Goal: Task Accomplishment & Management: Complete application form

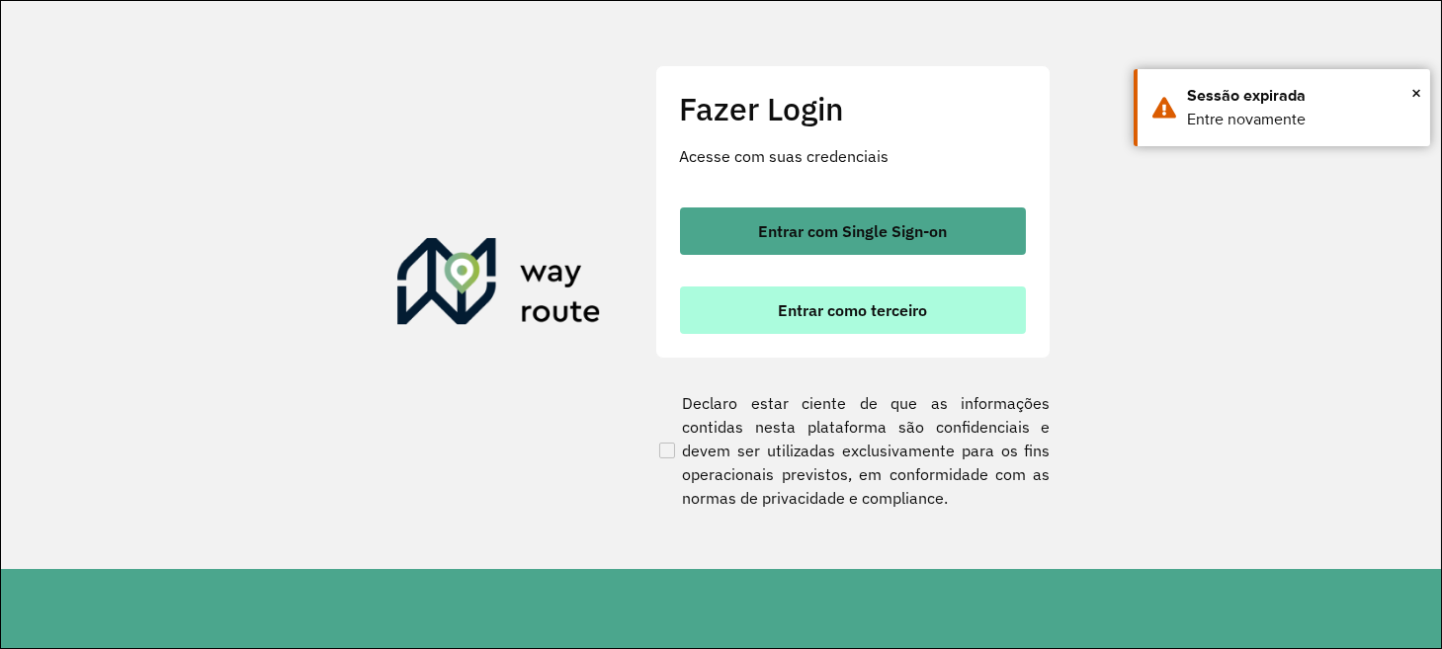
click at [788, 313] on span "Entrar como terceiro" at bounding box center [852, 310] width 149 height 16
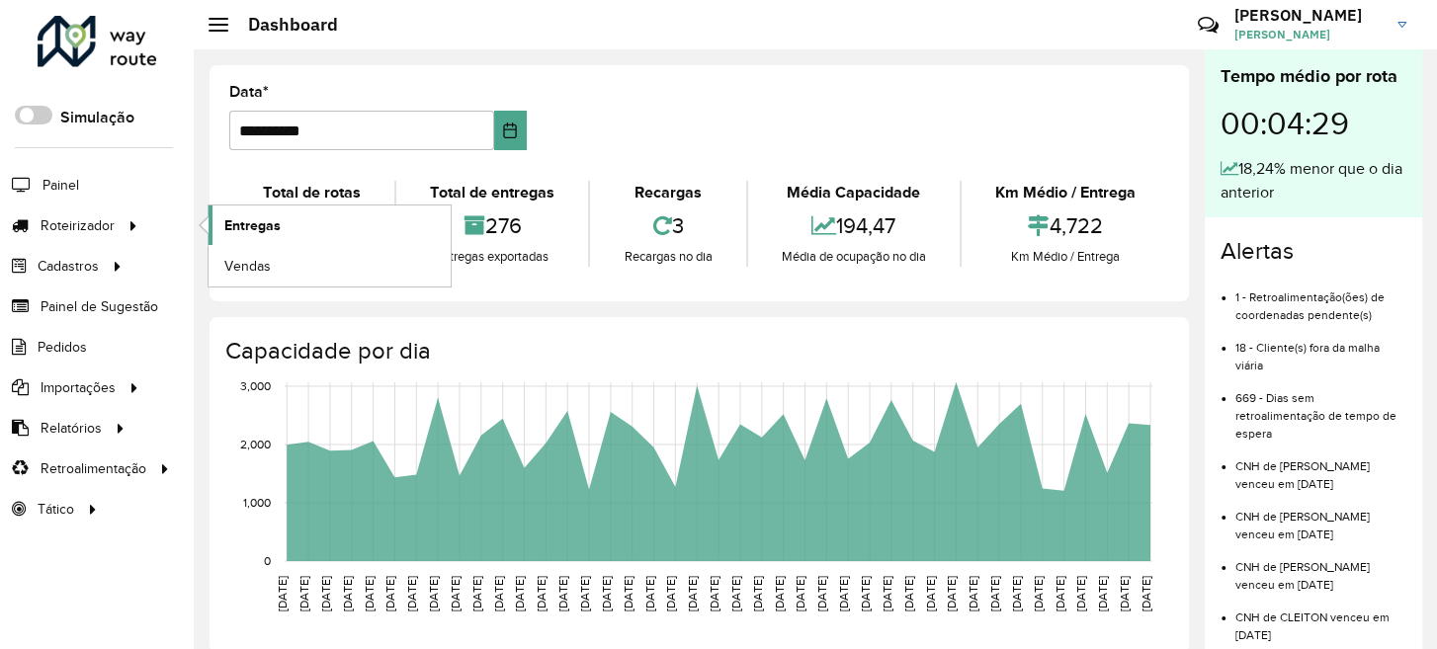
click at [239, 225] on span "Entregas" at bounding box center [252, 225] width 56 height 21
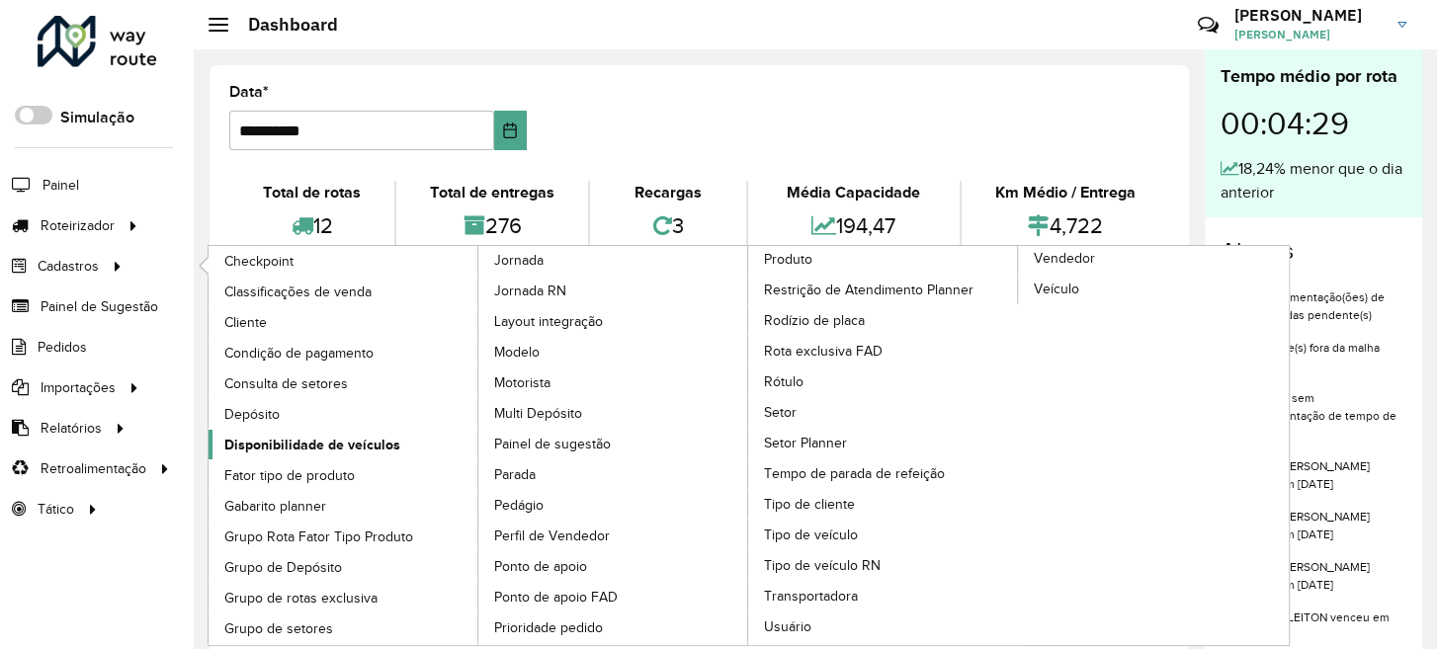
click at [300, 447] on span "Disponibilidade de veículos" at bounding box center [312, 445] width 176 height 21
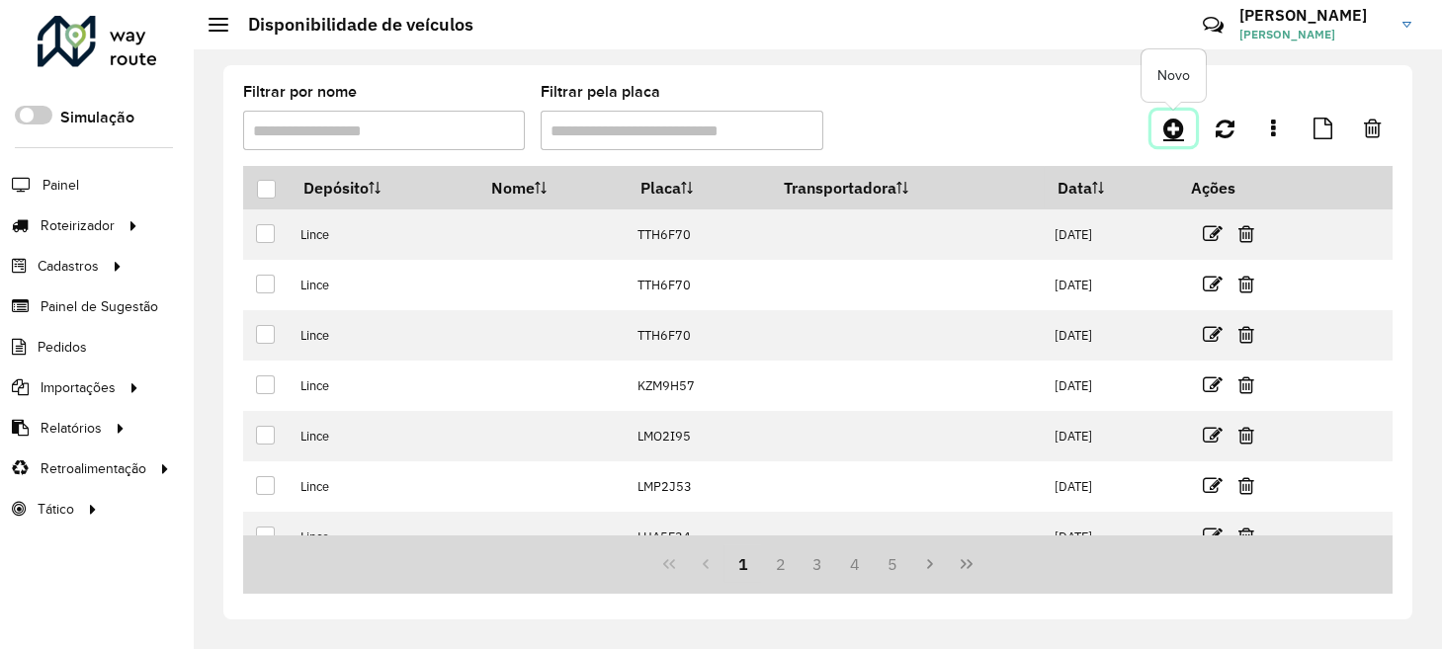
click at [1163, 127] on icon at bounding box center [1173, 129] width 21 height 24
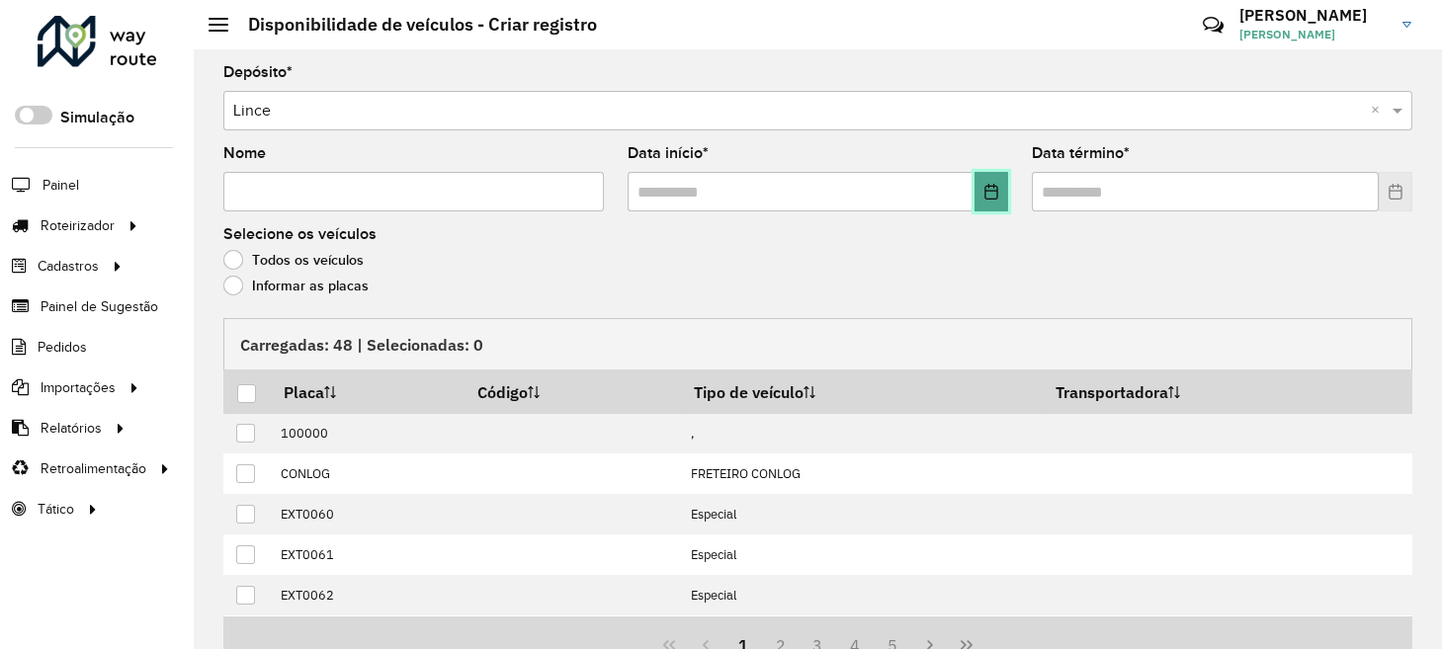
click at [995, 204] on button "Choose Date" at bounding box center [991, 192] width 34 height 40
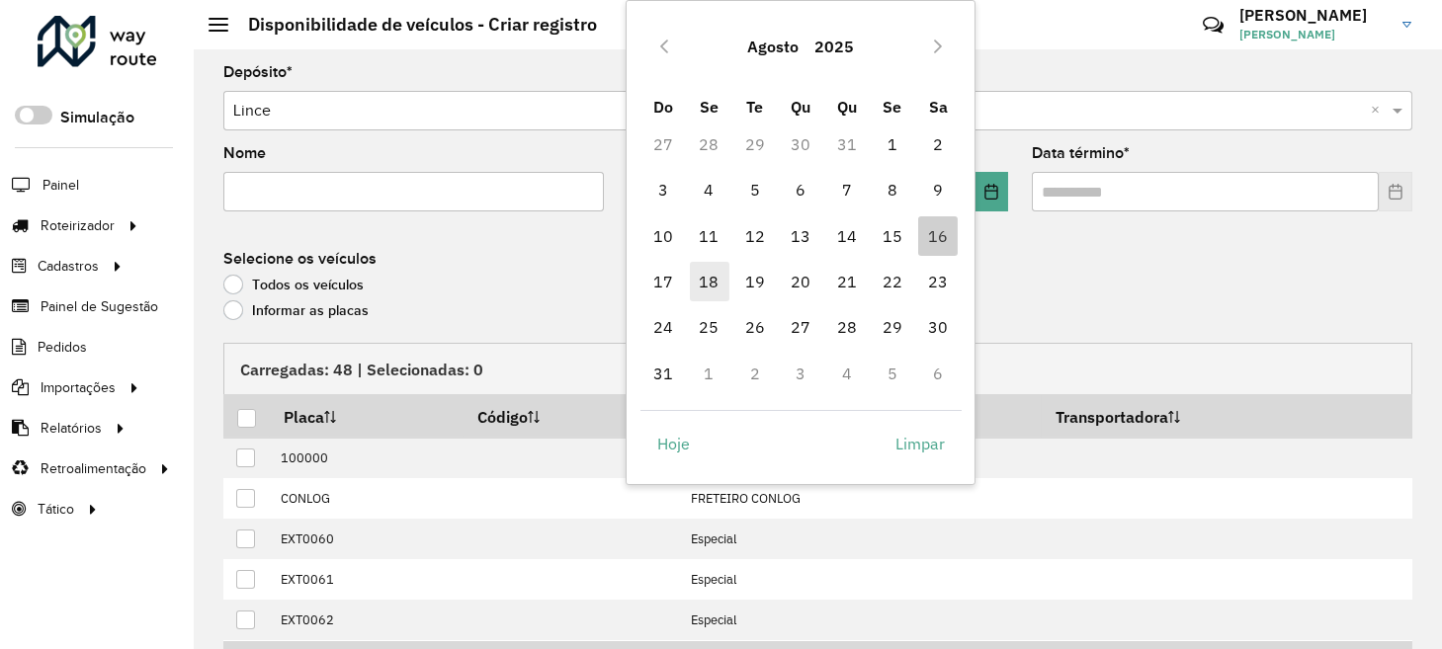
click at [708, 285] on span "18" at bounding box center [710, 282] width 40 height 40
type input "**********"
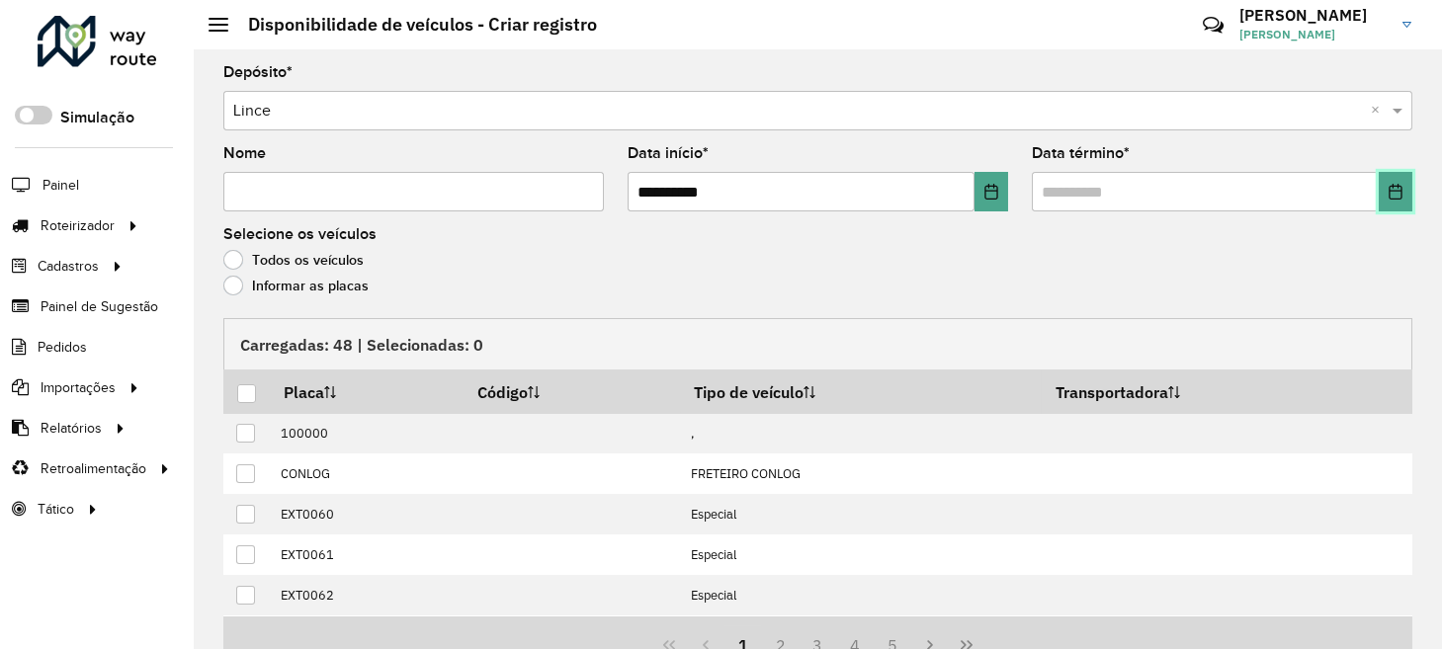
click at [1388, 199] on button "Choose Date" at bounding box center [1396, 192] width 34 height 40
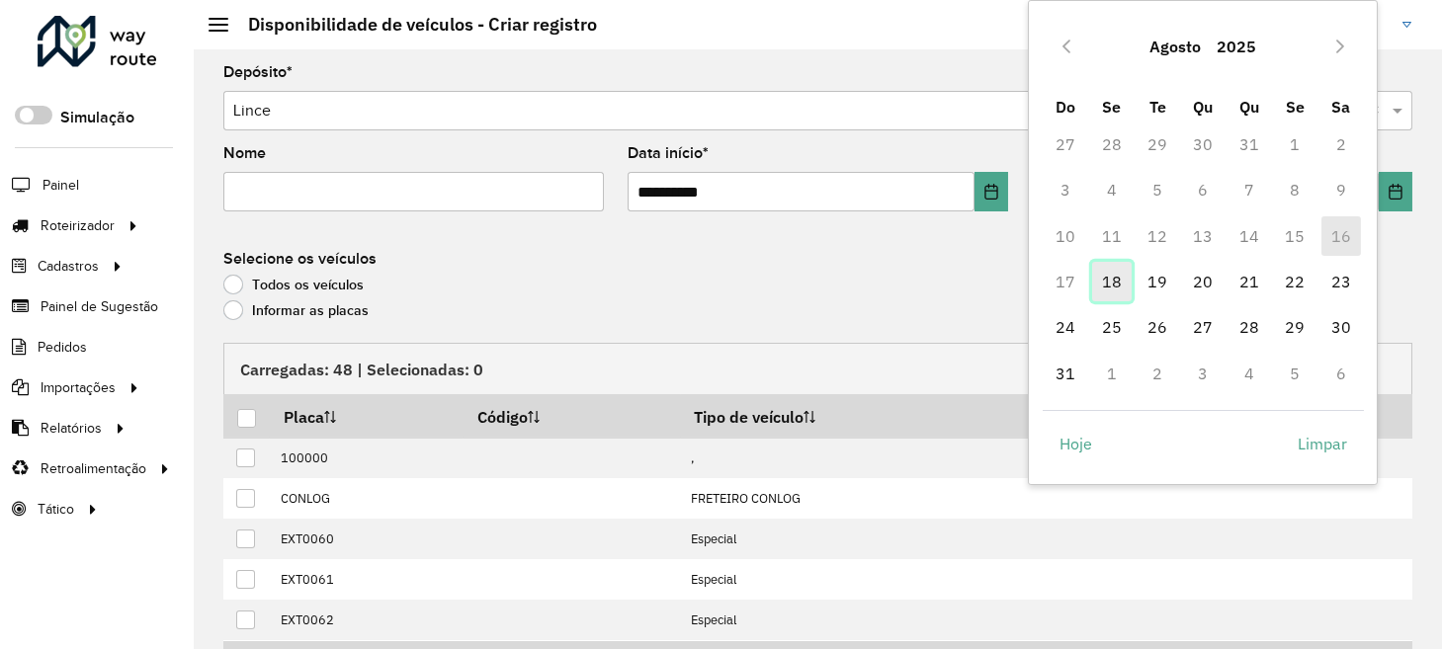
click at [1100, 280] on span "18" at bounding box center [1112, 282] width 40 height 40
type input "**********"
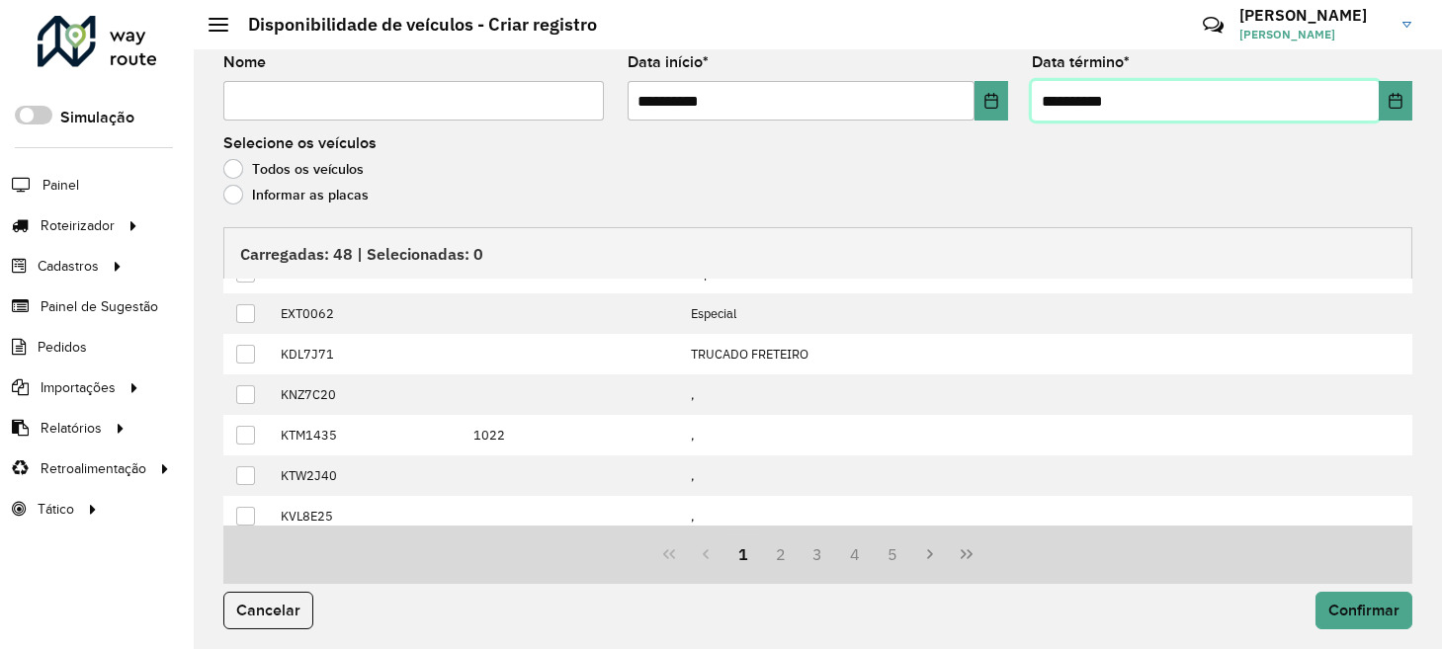
scroll to position [199, 0]
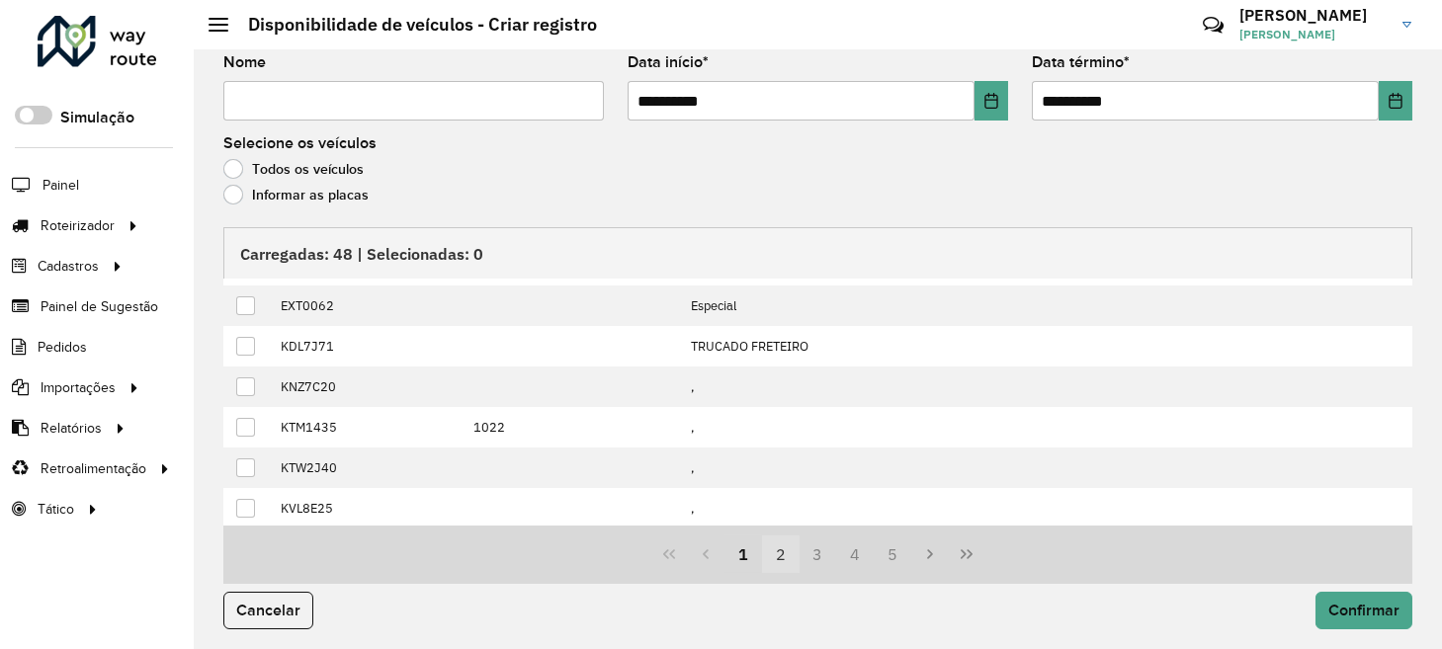
click at [792, 554] on button "2" at bounding box center [781, 555] width 38 height 38
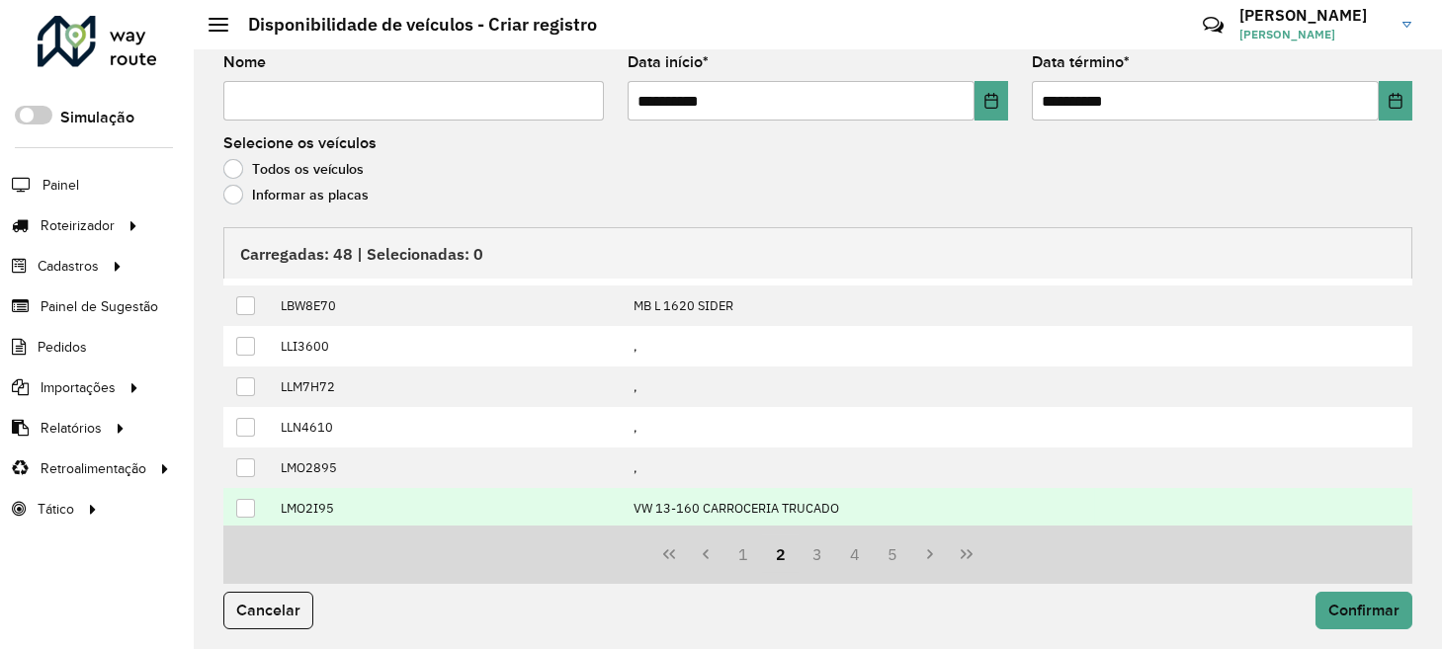
click at [247, 503] on div at bounding box center [245, 508] width 19 height 19
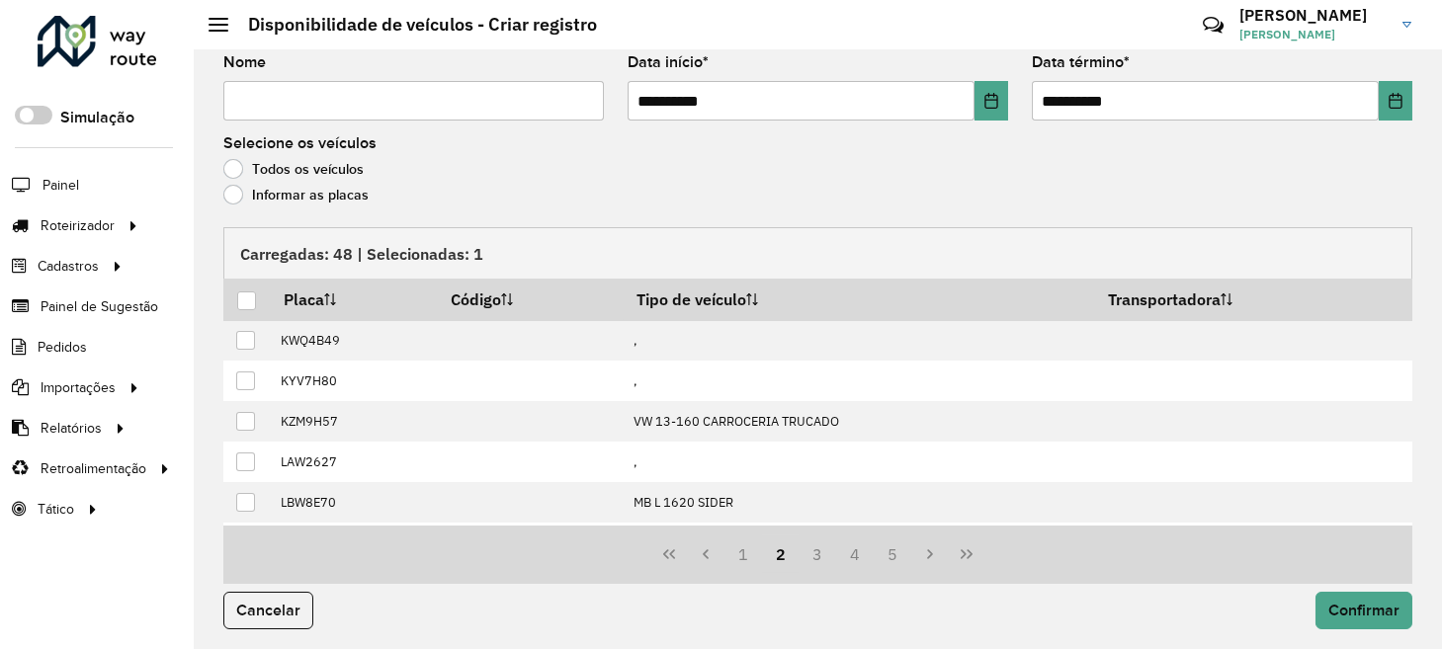
scroll to position [1, 0]
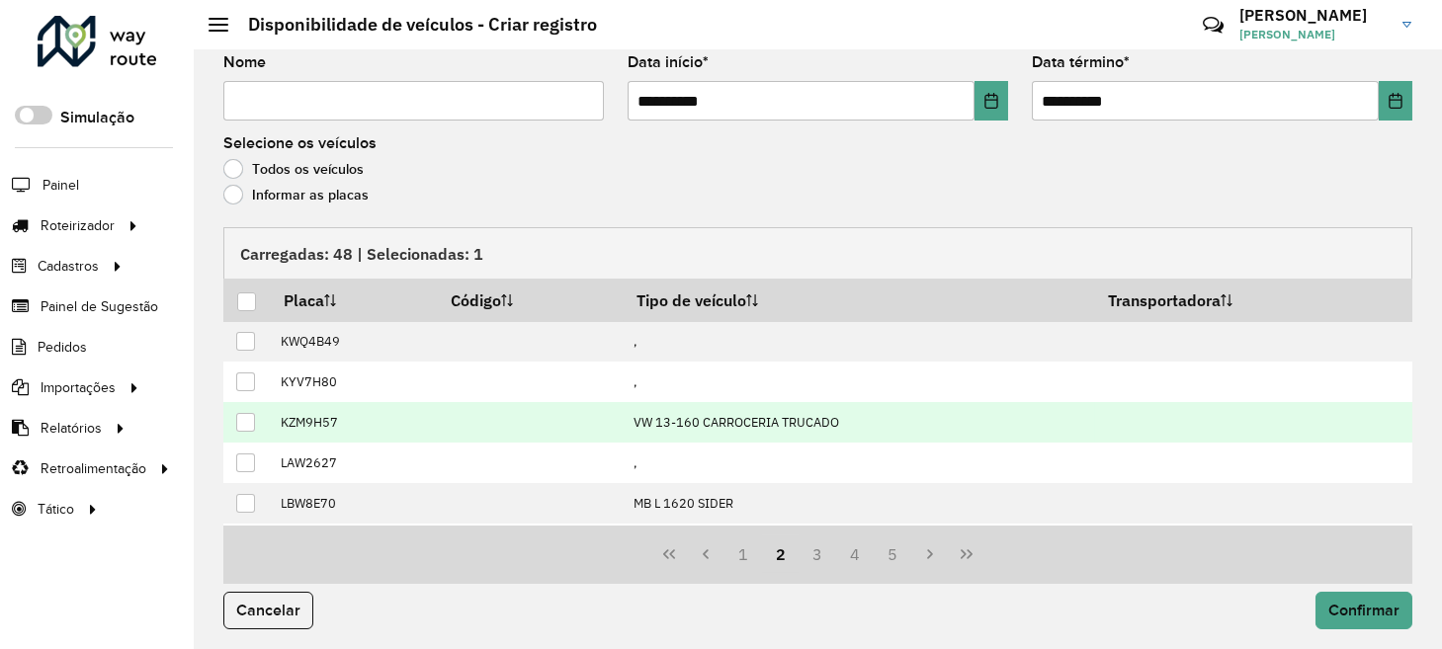
click at [243, 421] on div at bounding box center [245, 422] width 19 height 19
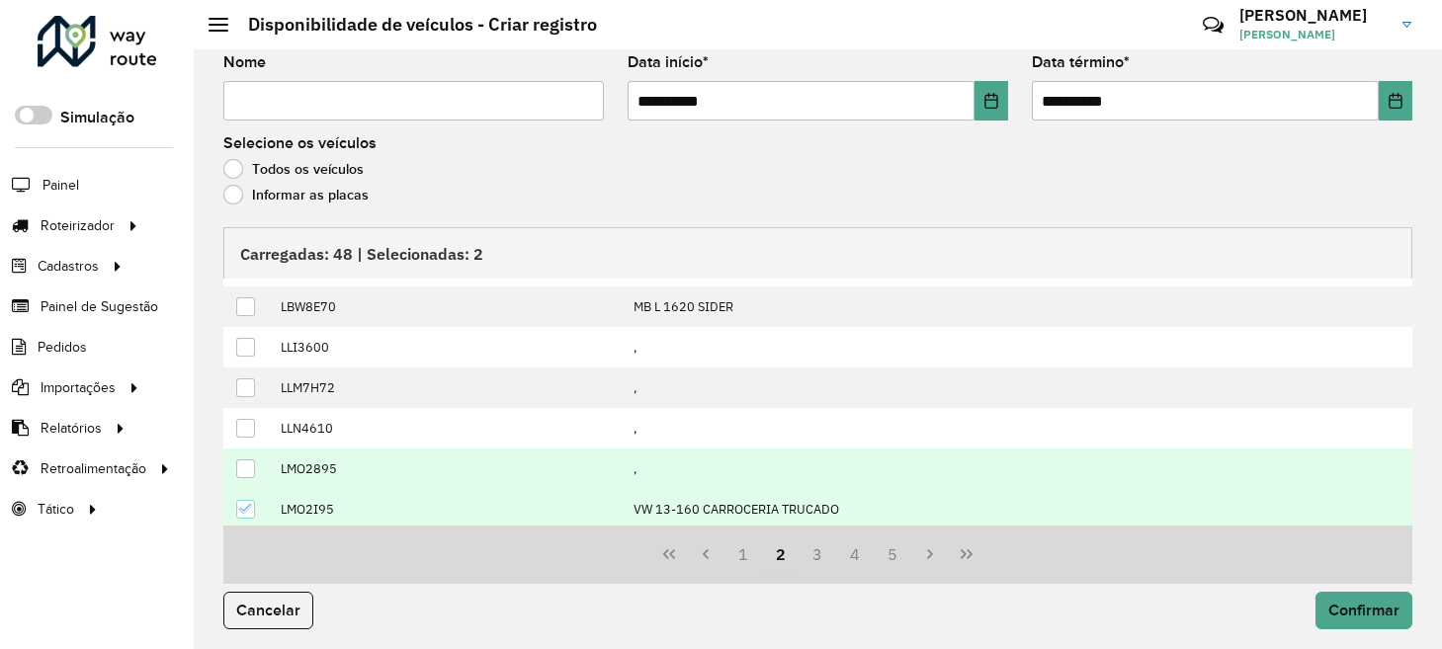
scroll to position [199, 0]
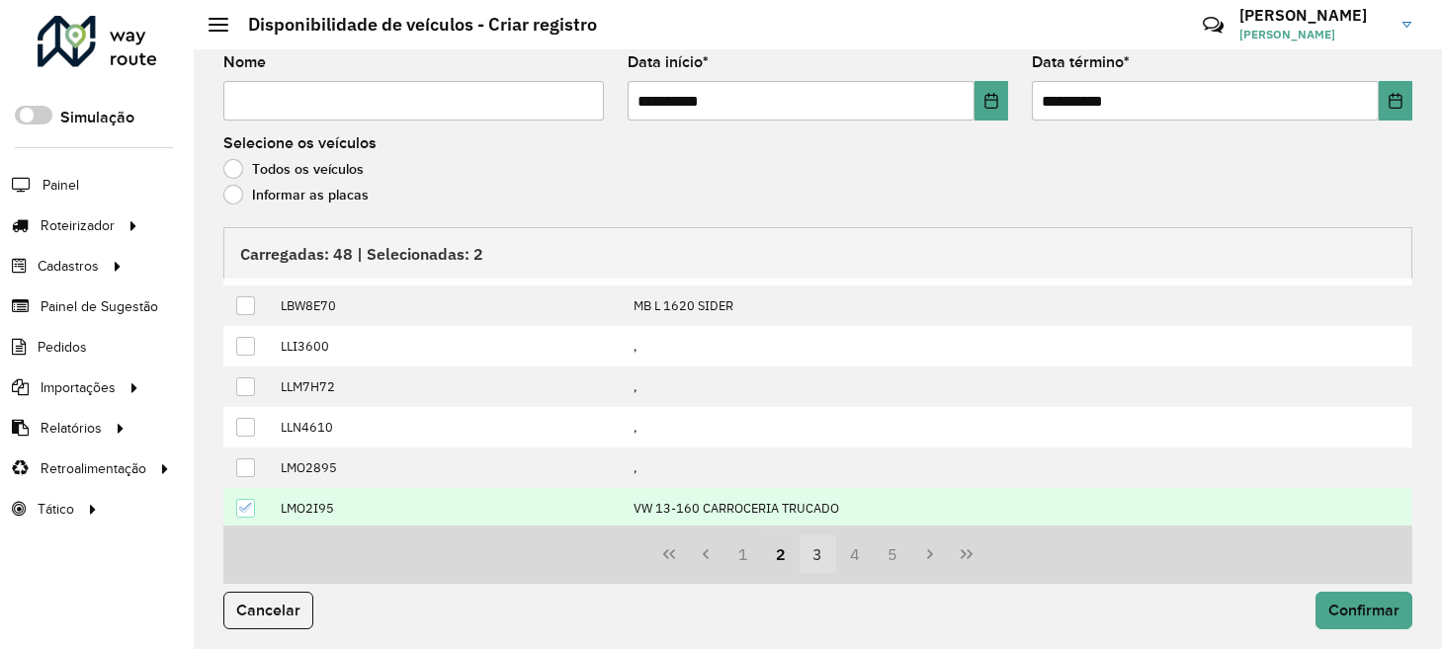
click at [812, 560] on button "3" at bounding box center [819, 555] width 38 height 38
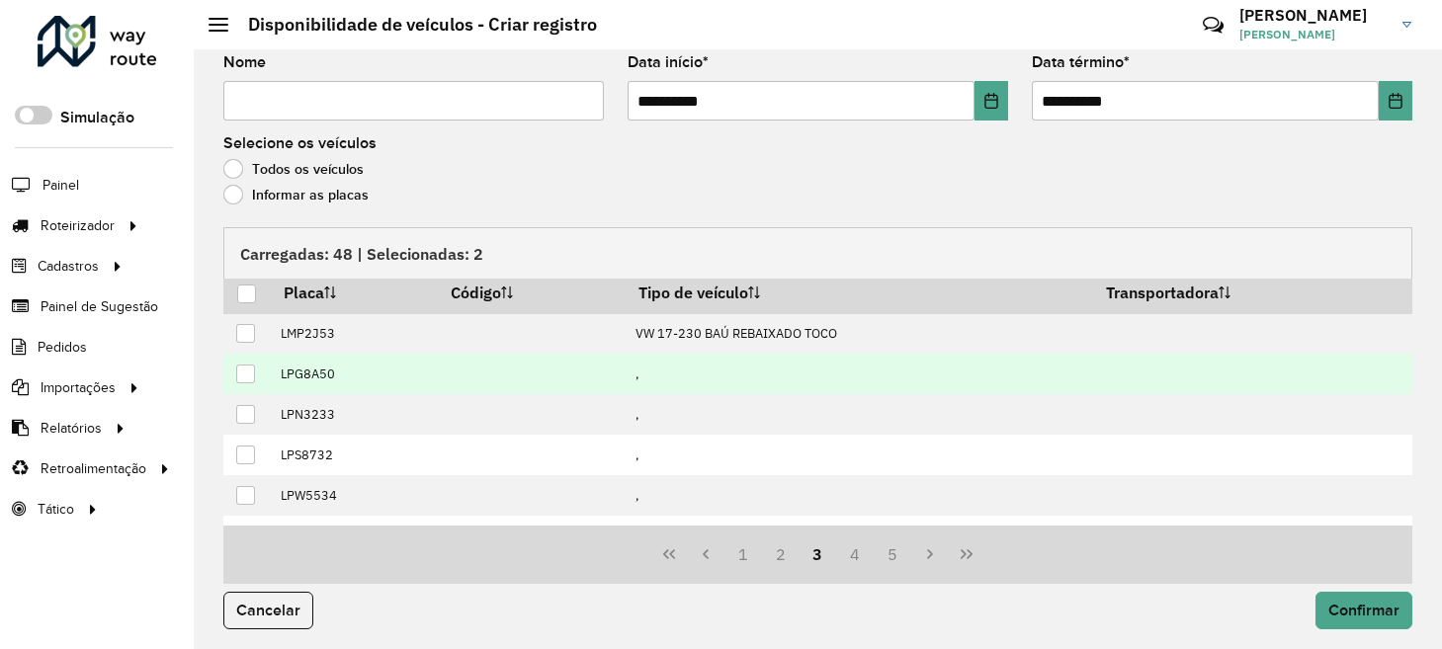
scroll to position [0, 0]
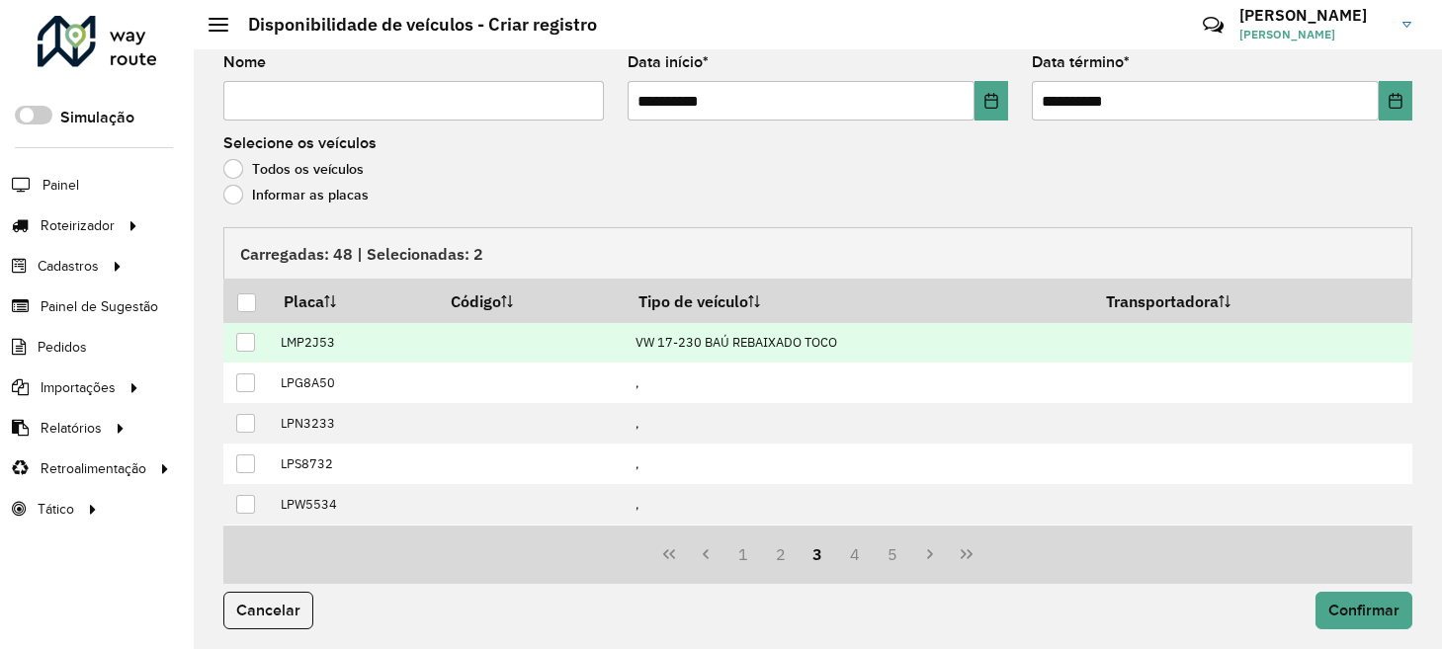
click at [243, 347] on div at bounding box center [245, 342] width 19 height 19
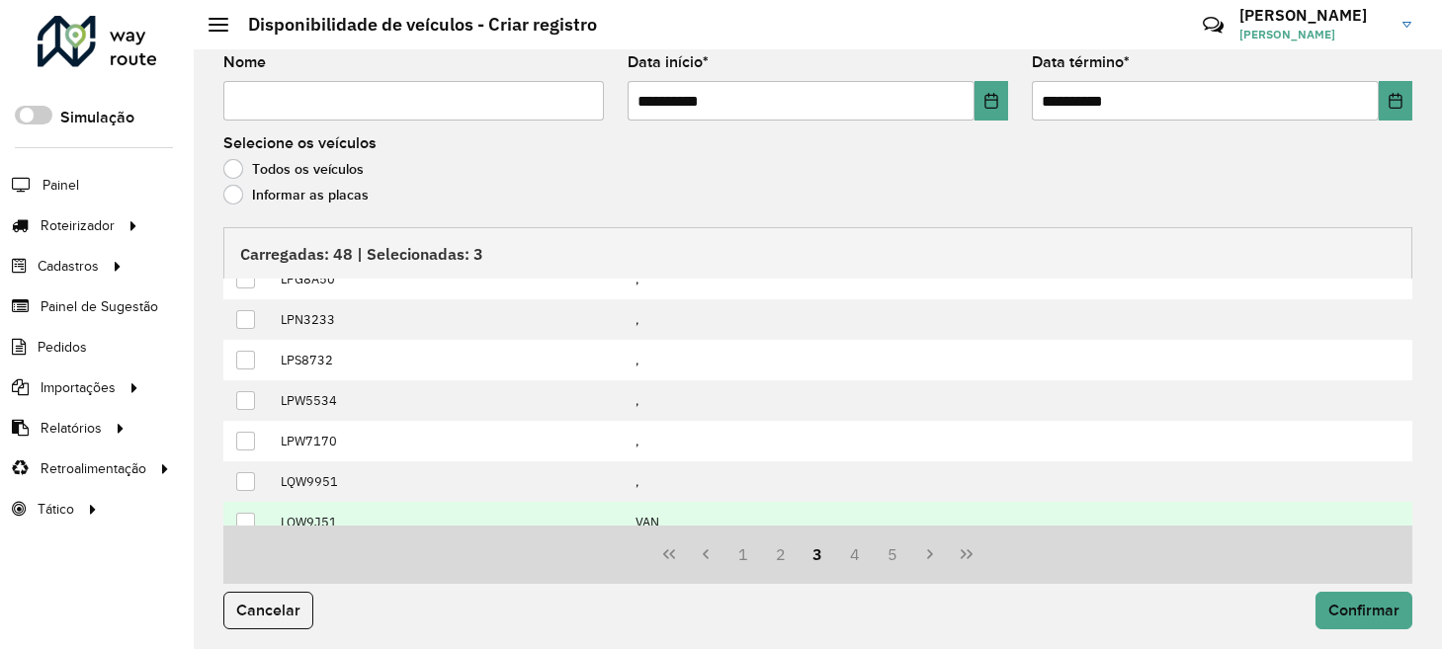
scroll to position [199, 0]
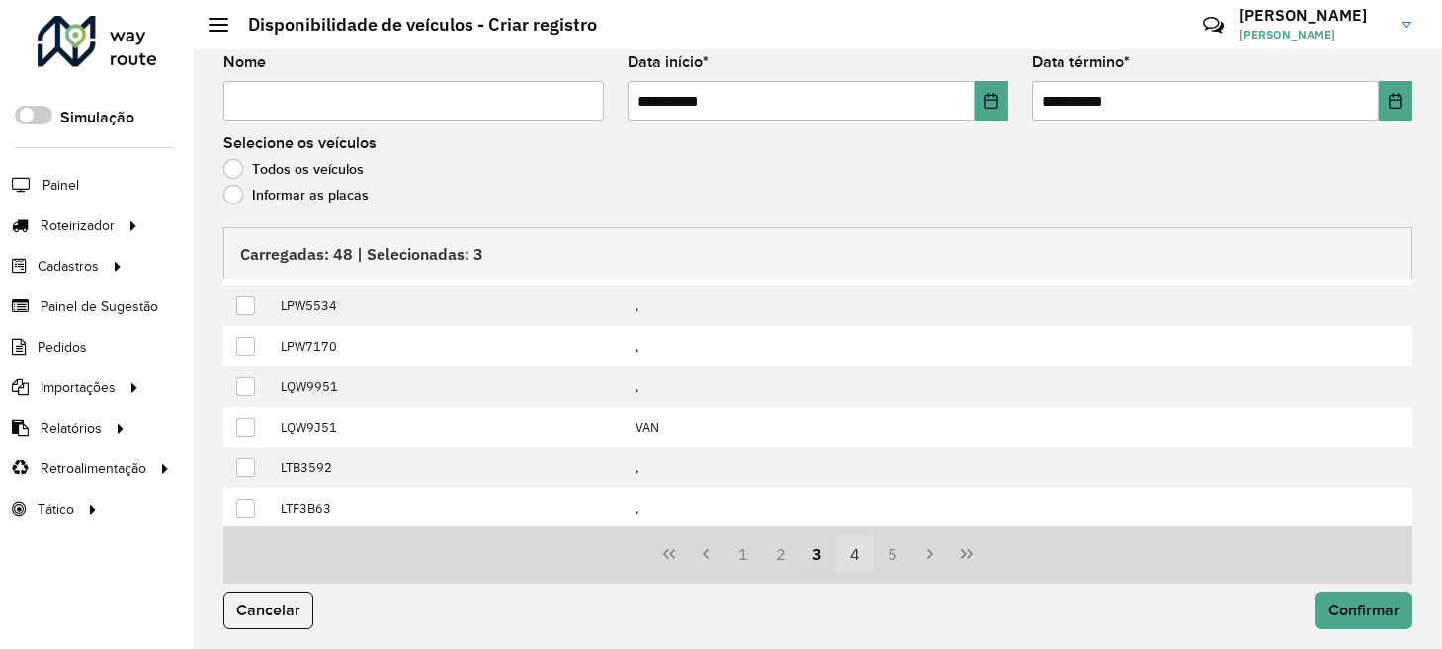
click at [850, 551] on button "4" at bounding box center [855, 555] width 38 height 38
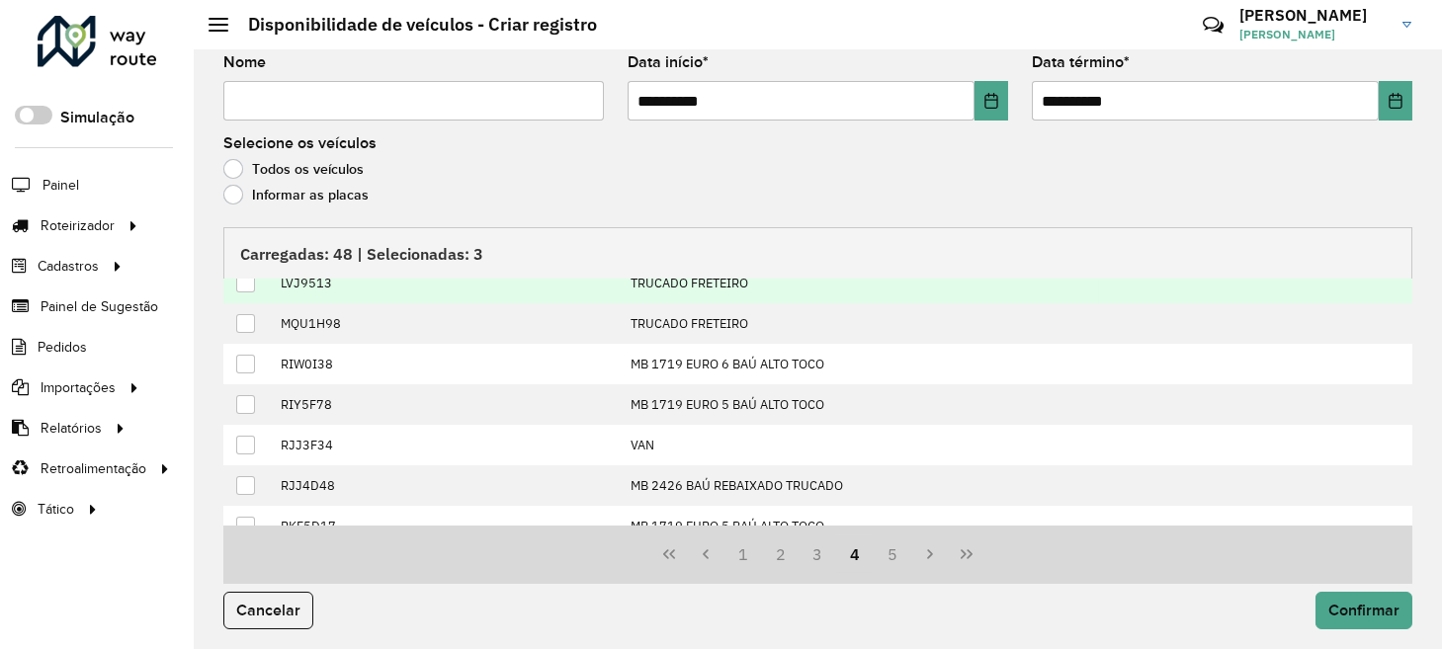
scroll to position [0, 0]
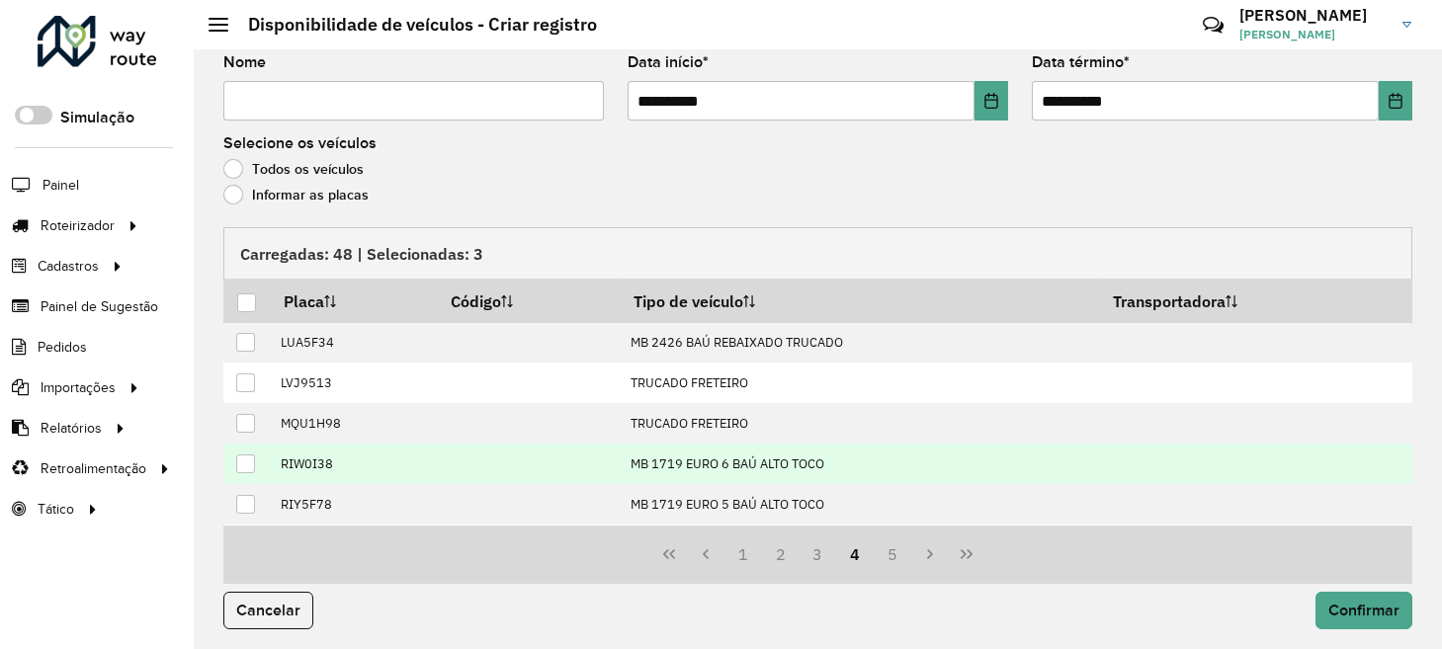
click at [246, 458] on div at bounding box center [245, 464] width 19 height 19
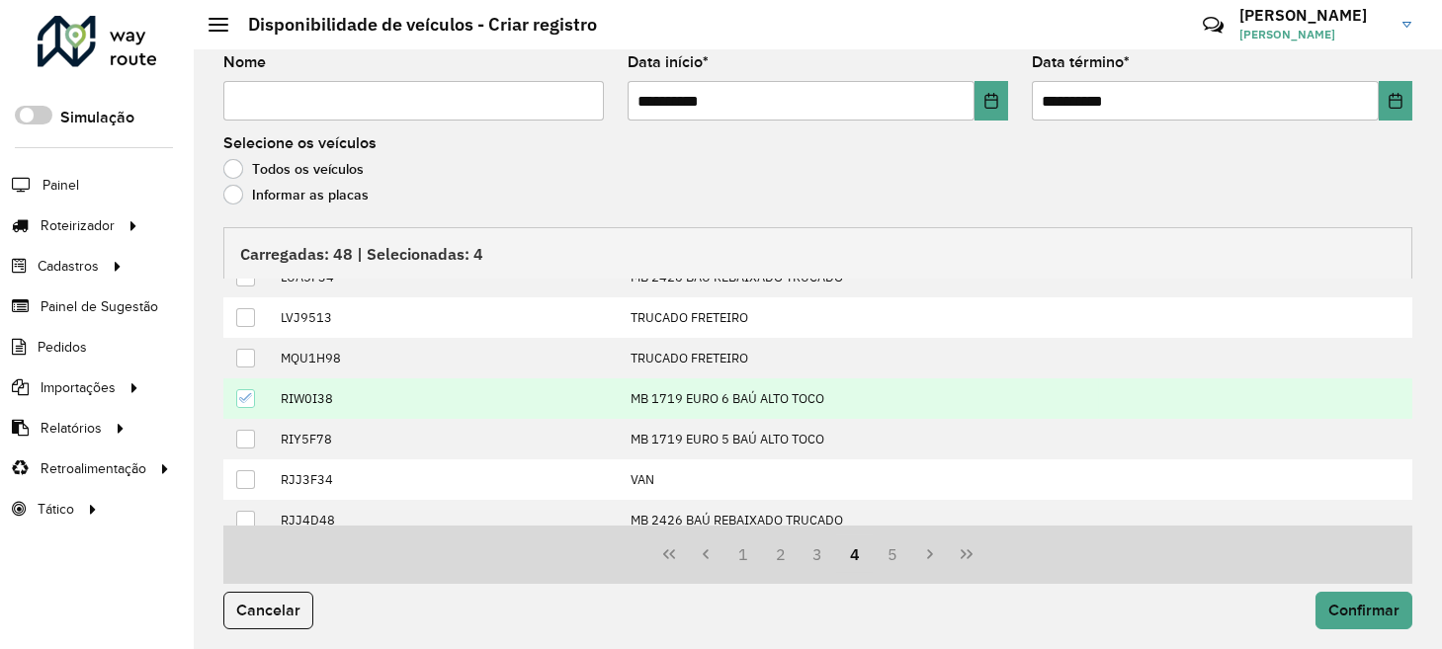
scroll to position [98, 0]
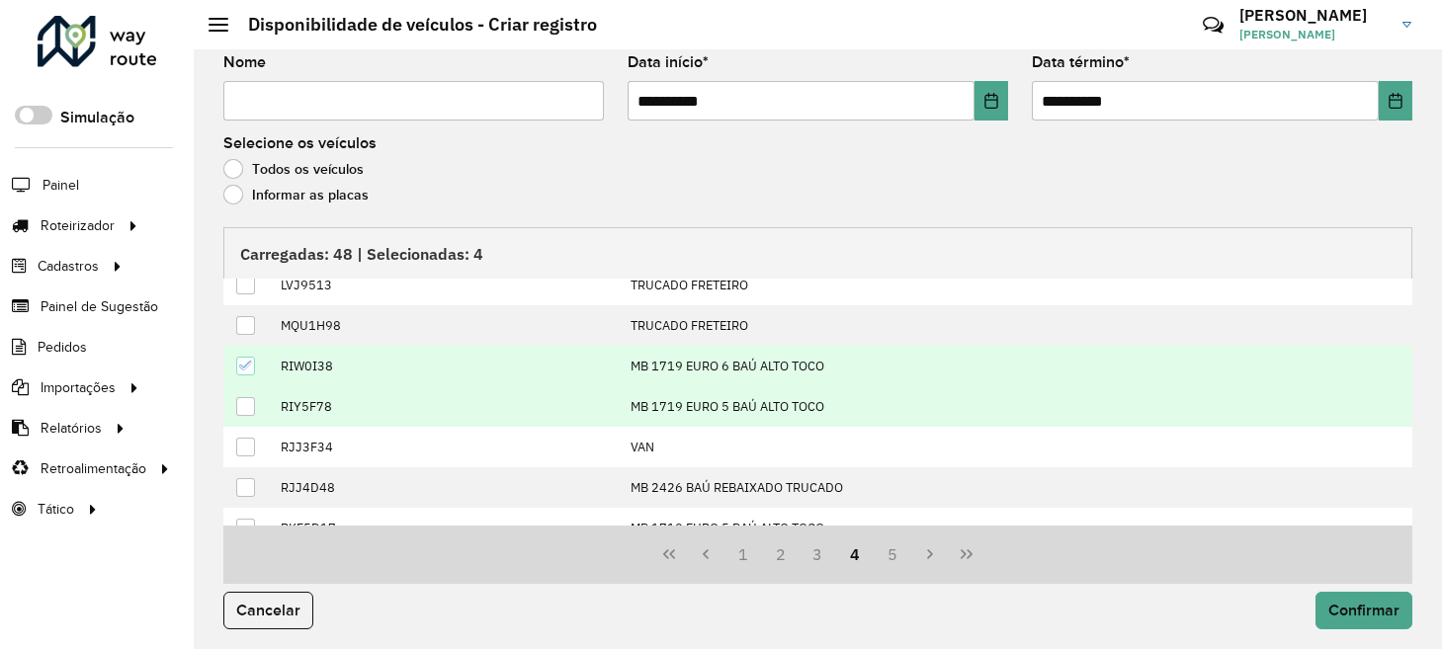
click at [245, 402] on div at bounding box center [245, 406] width 19 height 19
click at [245, 402] on icon at bounding box center [246, 406] width 14 height 14
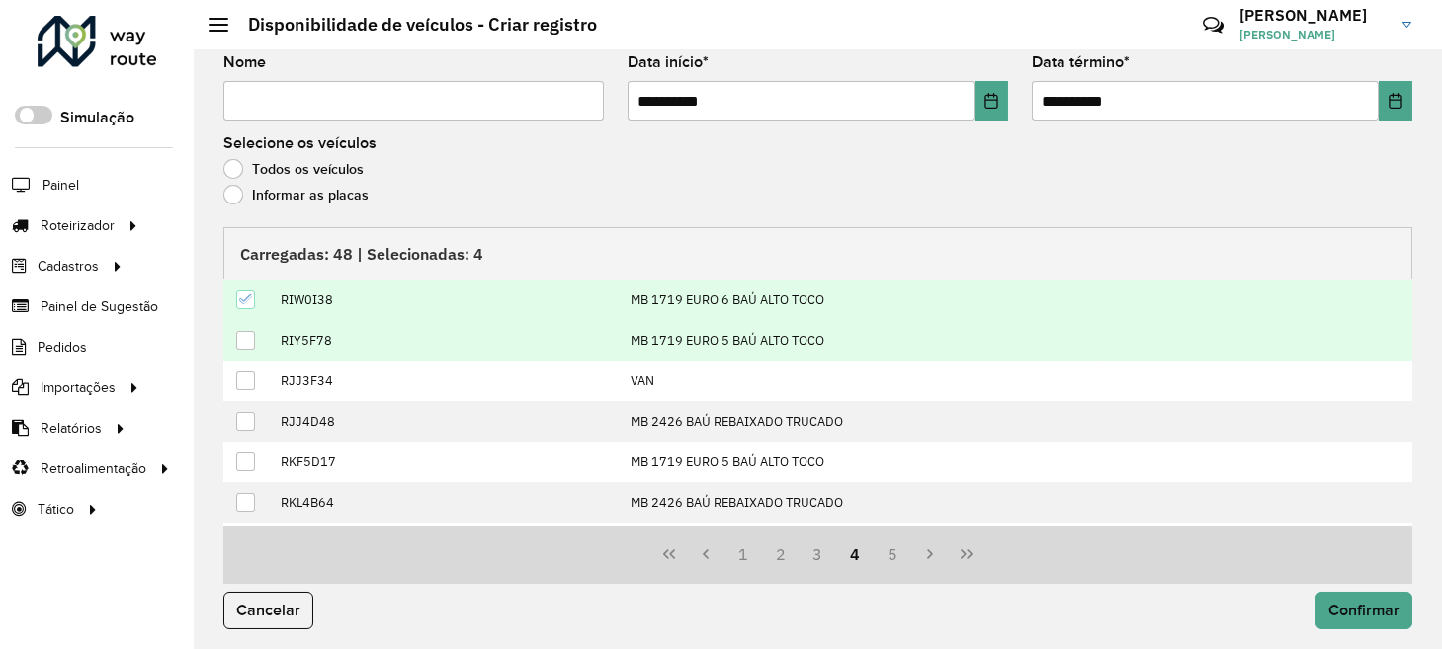
scroll to position [198, 0]
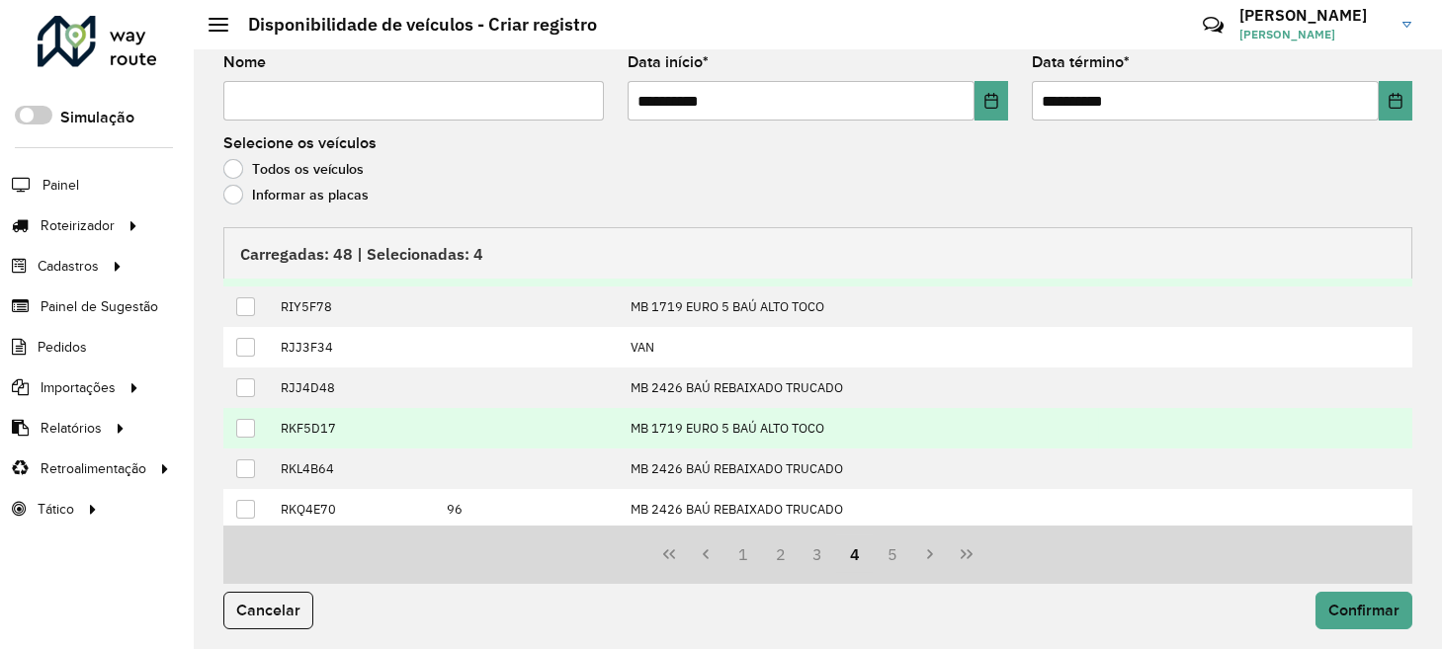
click at [251, 426] on div at bounding box center [245, 428] width 19 height 19
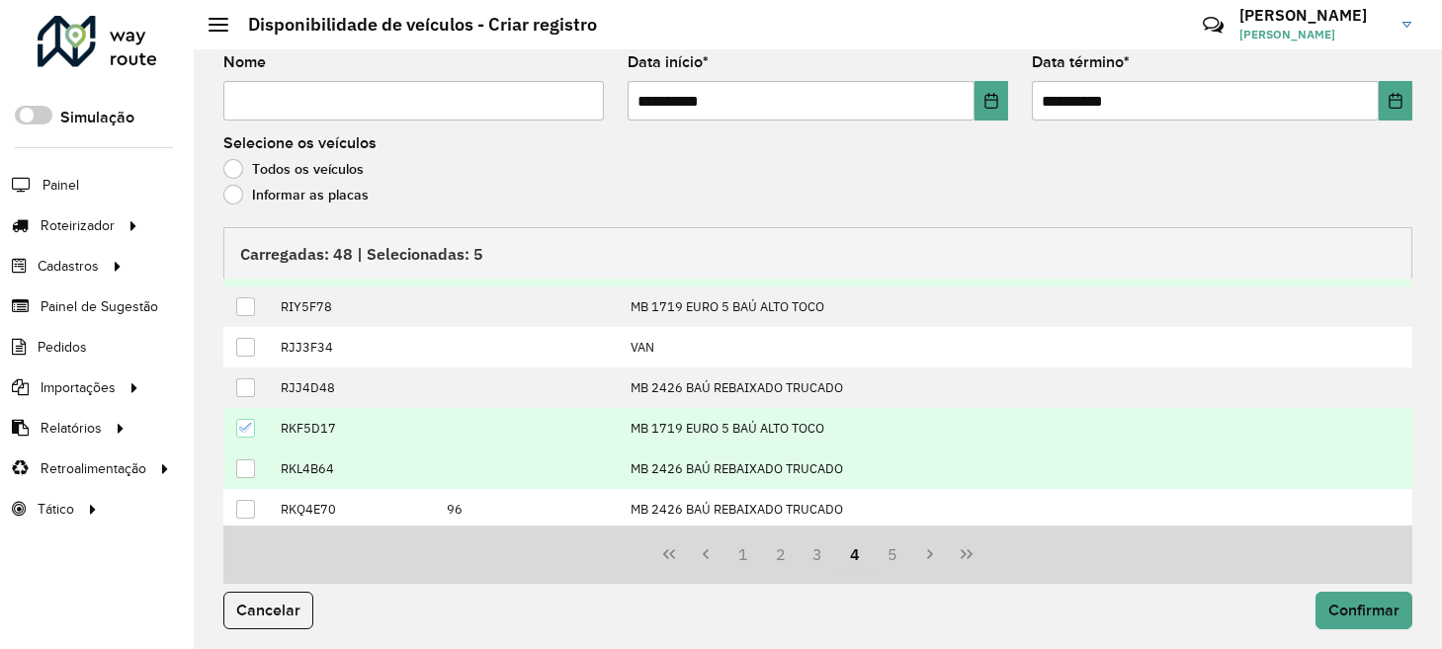
click at [249, 460] on div at bounding box center [245, 469] width 19 height 19
click at [246, 462] on icon at bounding box center [246, 469] width 14 height 14
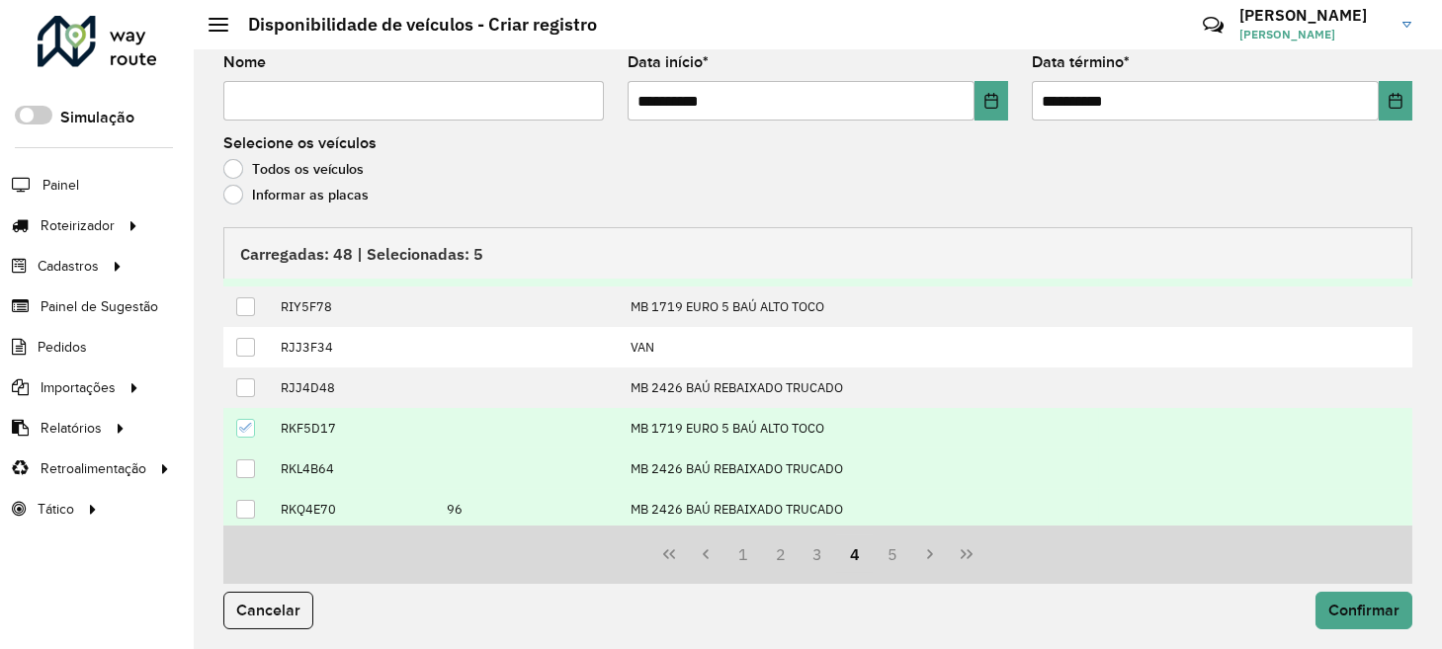
click at [244, 505] on div at bounding box center [245, 509] width 19 height 19
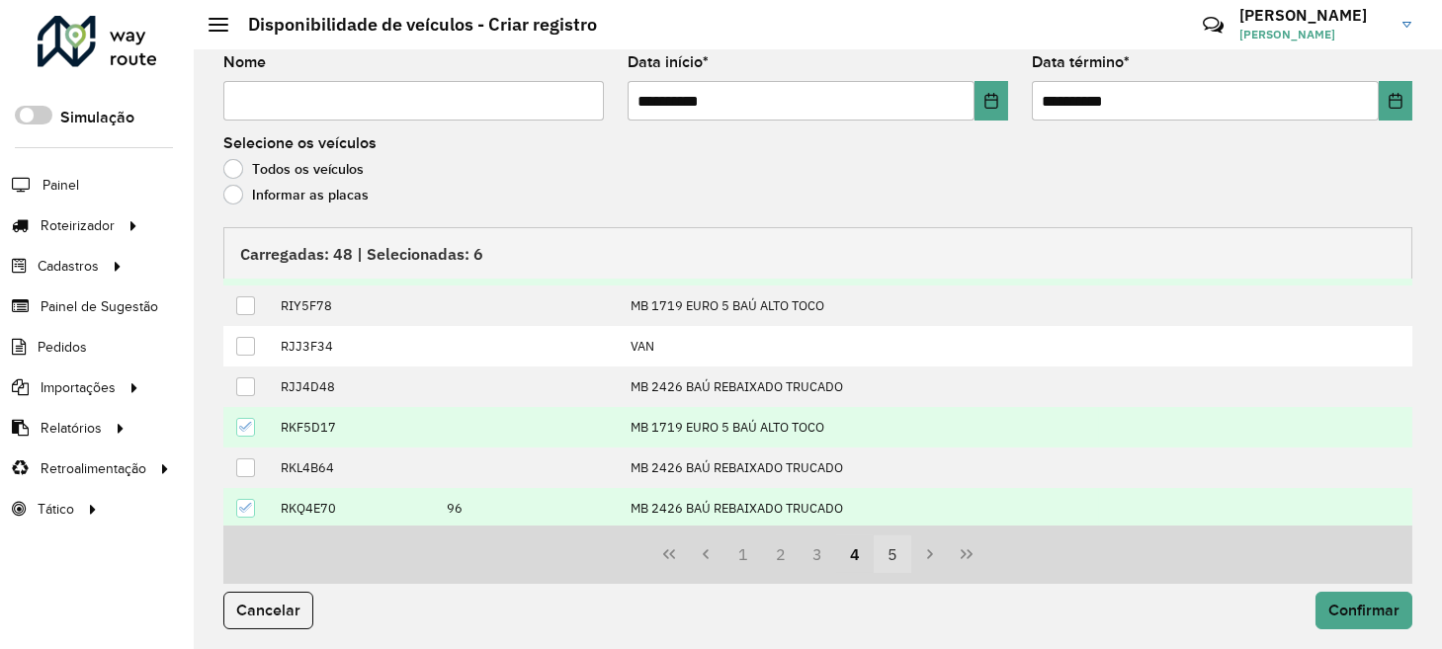
click at [889, 550] on button "5" at bounding box center [893, 555] width 38 height 38
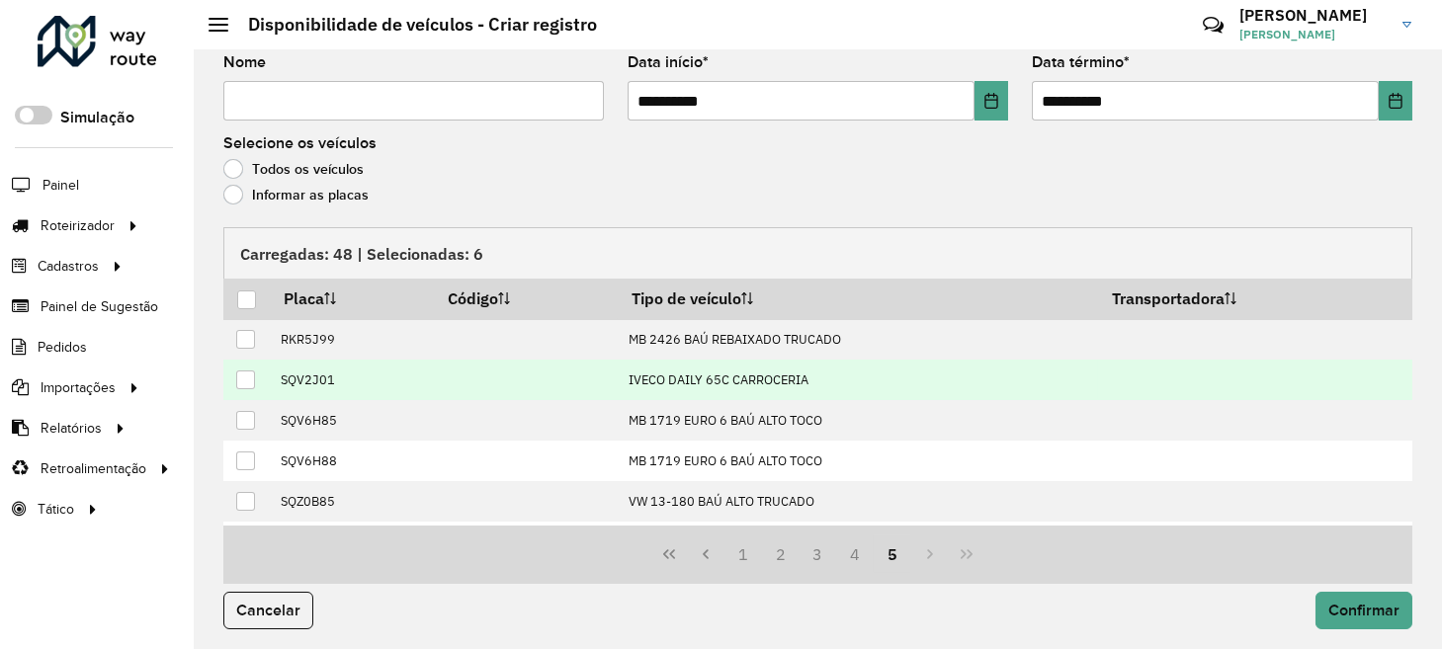
scroll to position [0, 0]
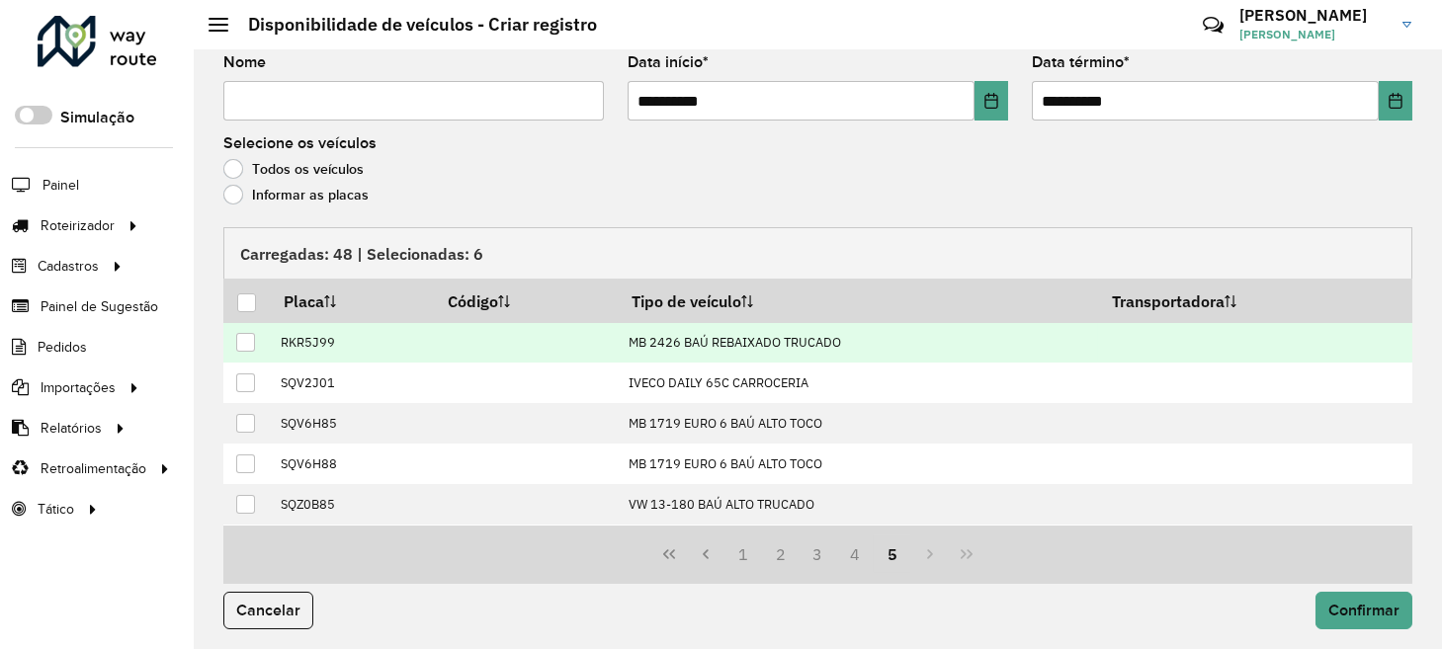
click at [250, 342] on div at bounding box center [245, 342] width 19 height 19
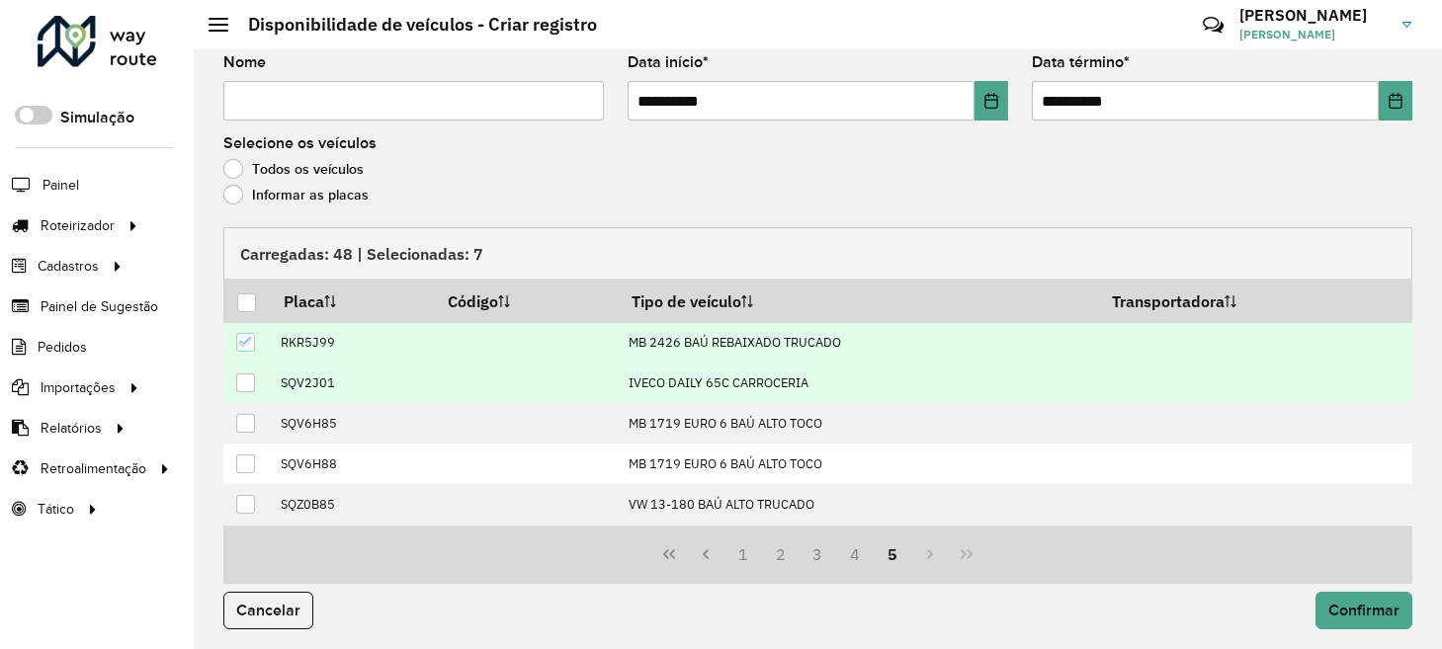
click at [245, 374] on div at bounding box center [245, 383] width 19 height 19
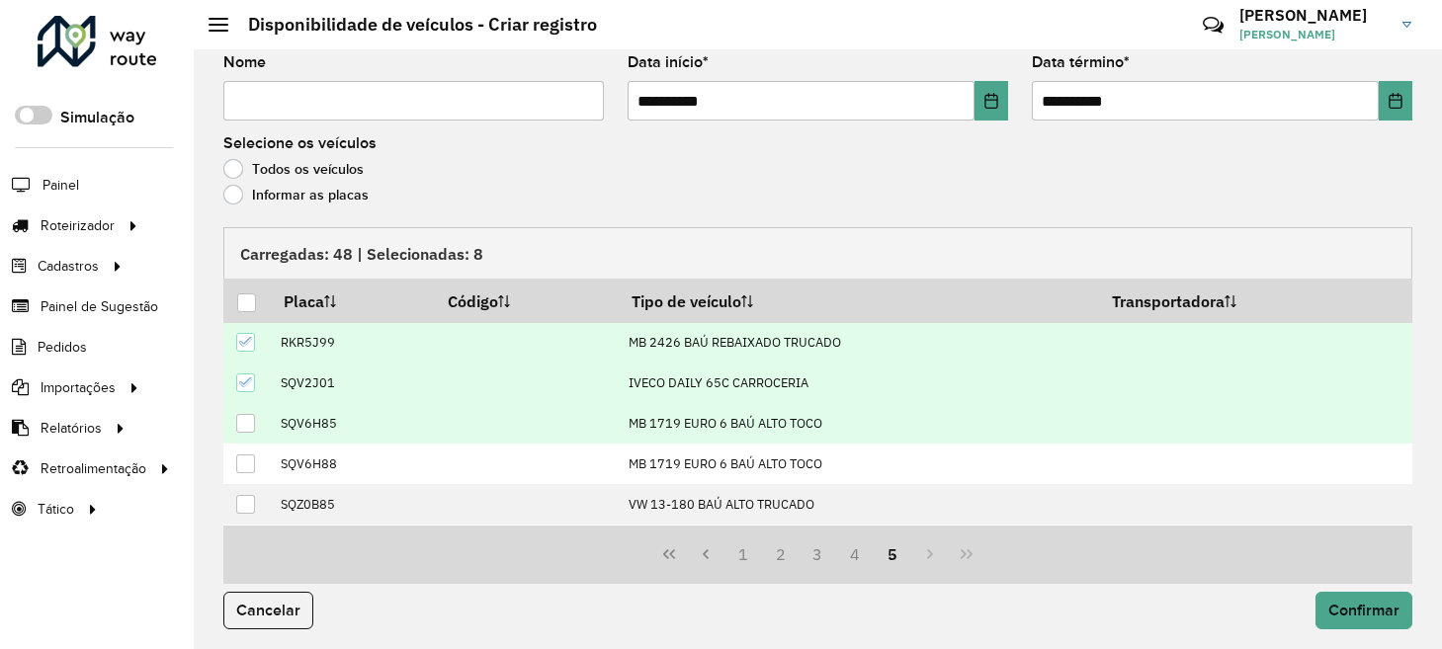
click at [251, 417] on div at bounding box center [245, 423] width 19 height 19
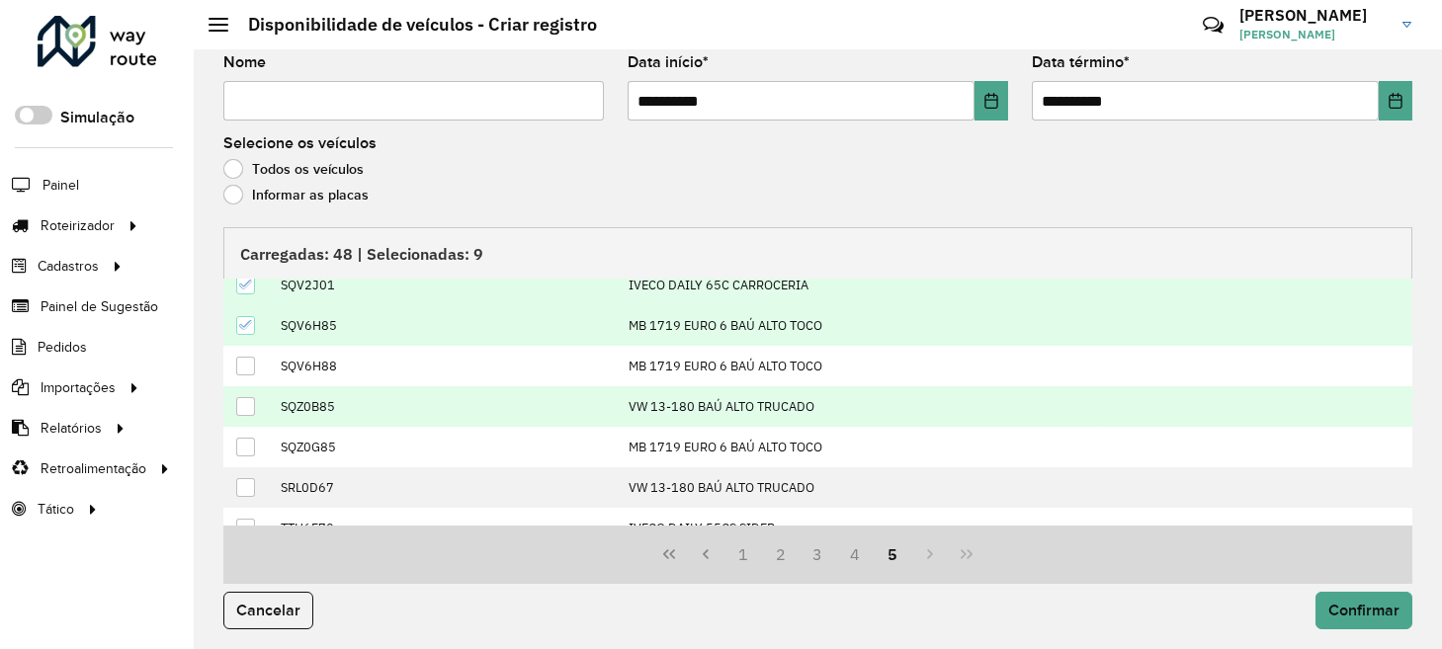
click at [248, 397] on div at bounding box center [245, 406] width 19 height 19
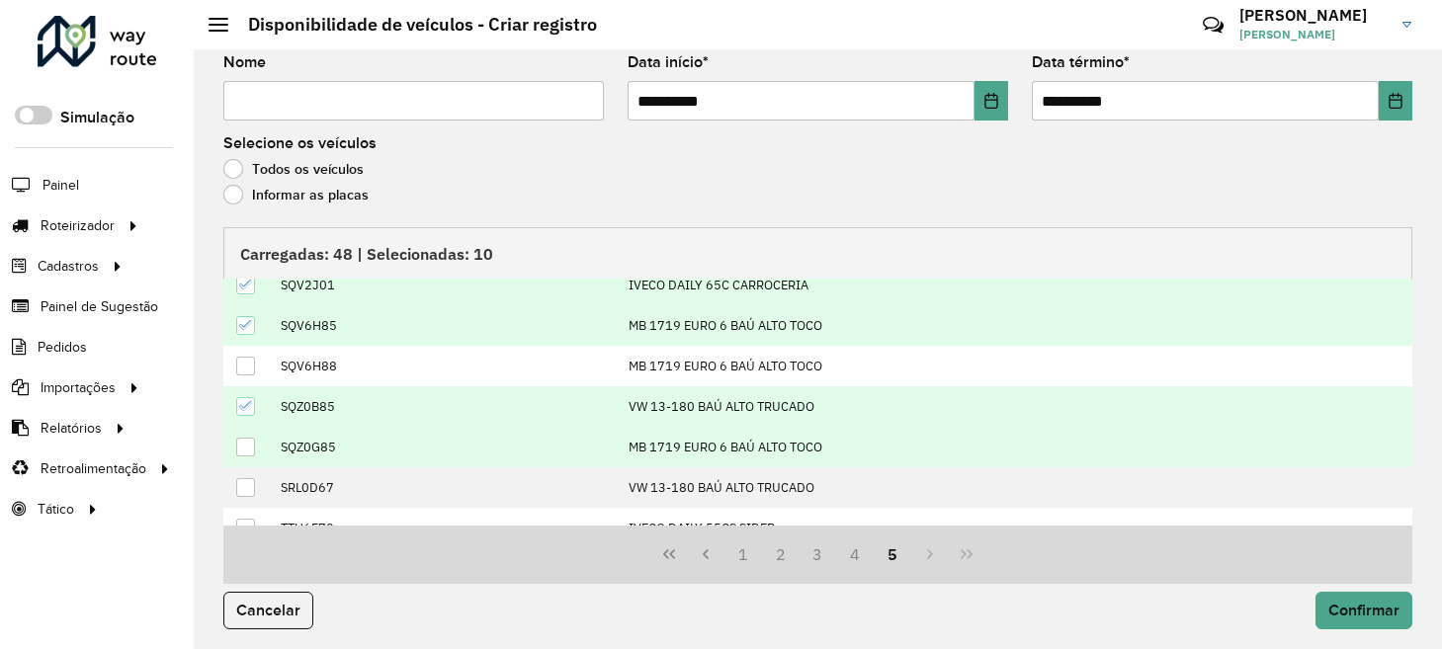
click at [243, 438] on div at bounding box center [245, 447] width 19 height 19
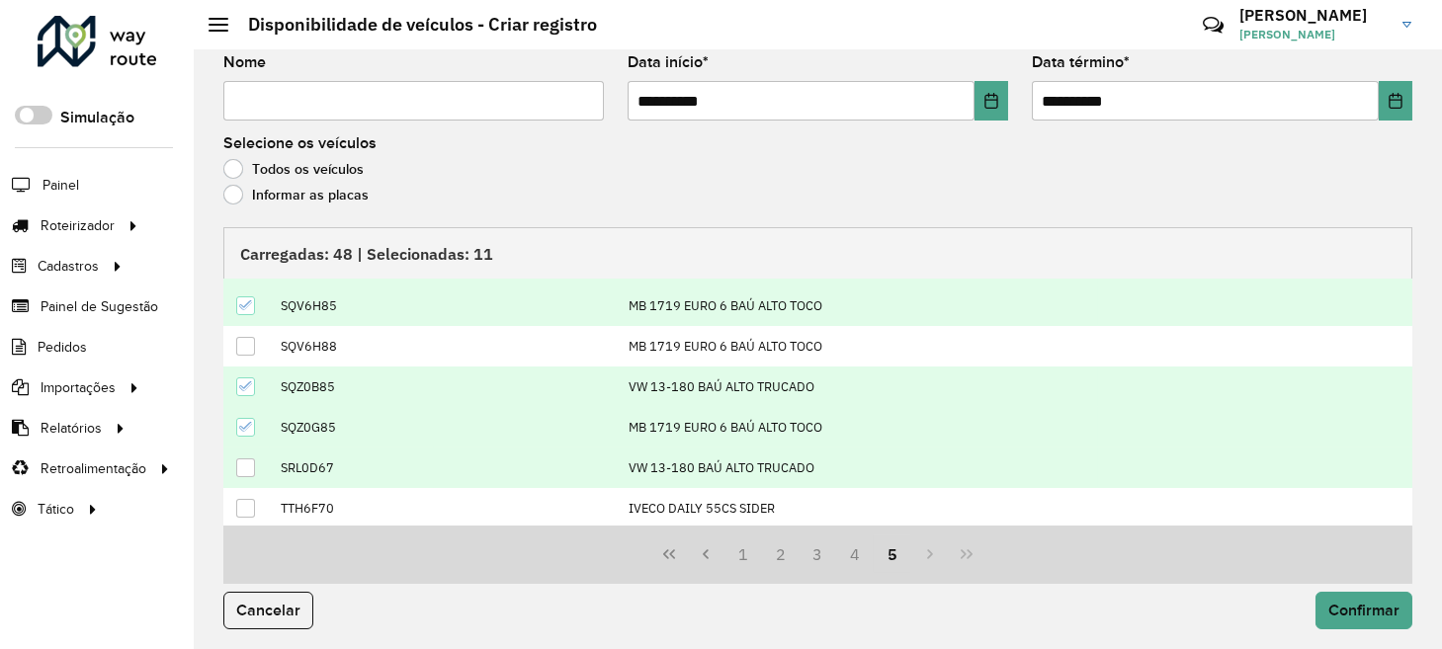
click at [251, 459] on div at bounding box center [245, 468] width 19 height 19
drag, startPoint x: 243, startPoint y: 337, endPoint x: 351, endPoint y: 397, distance: 123.5
click at [243, 337] on div at bounding box center [245, 346] width 19 height 19
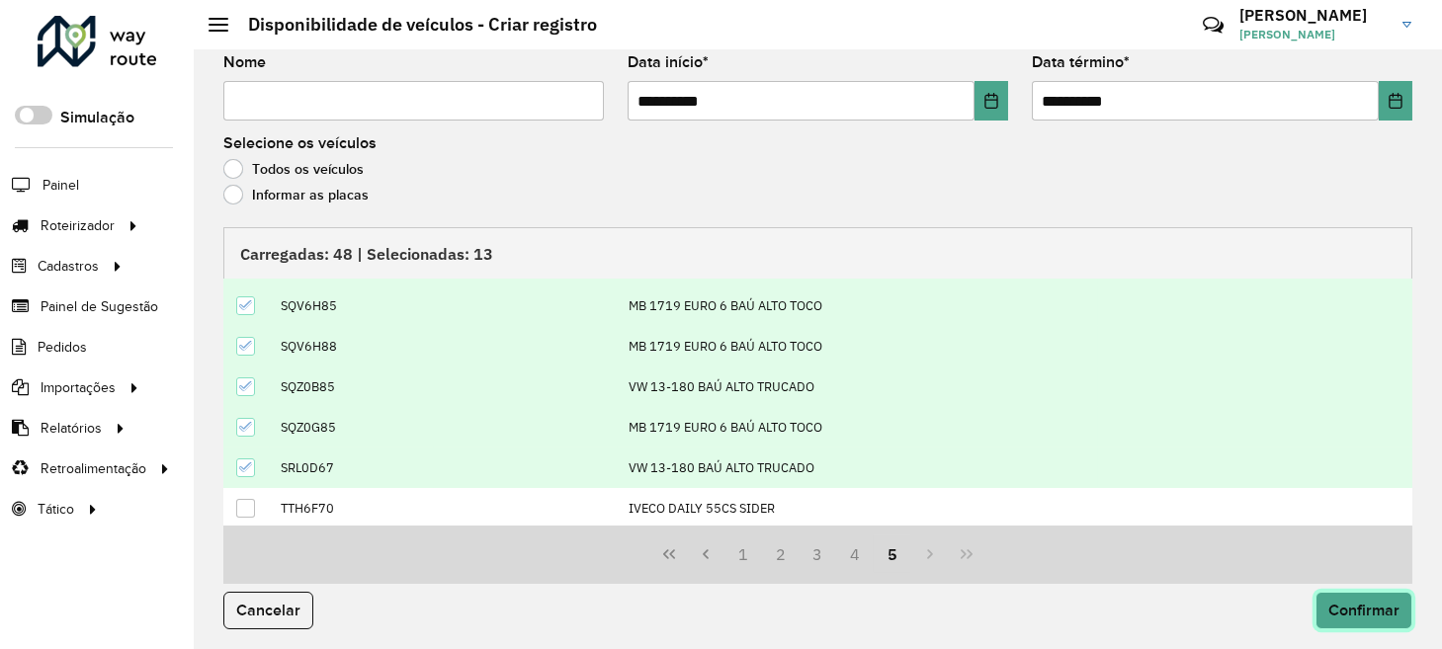
click at [1328, 607] on span "Confirmar" at bounding box center [1363, 610] width 71 height 17
